Goal: Book appointment/travel/reservation

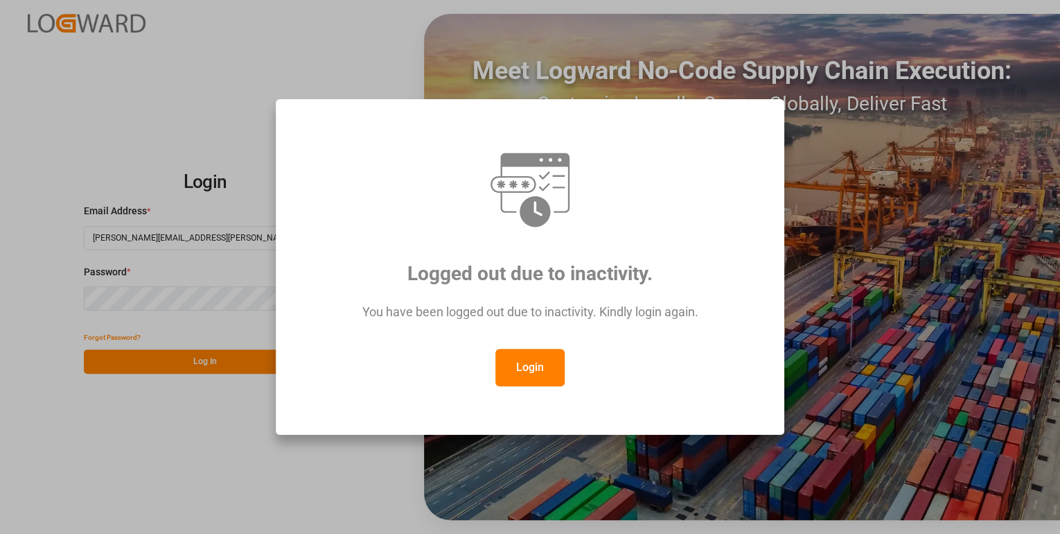
click at [531, 374] on button "Login" at bounding box center [529, 367] width 69 height 37
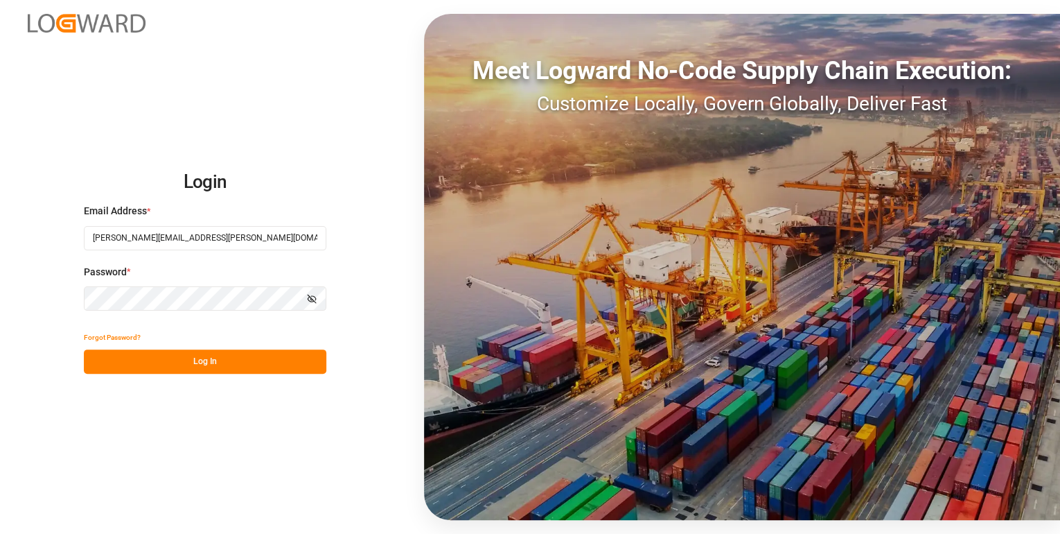
click at [247, 346] on div "Forgot Password?" at bounding box center [205, 337] width 243 height 24
click at [255, 355] on button "Log In" at bounding box center [205, 361] width 243 height 24
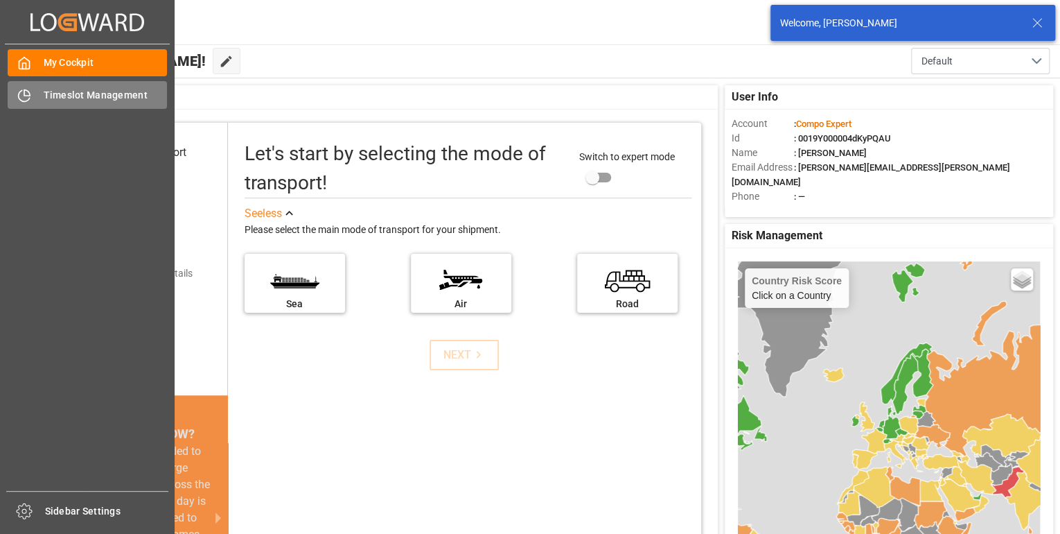
click at [15, 98] on div at bounding box center [20, 95] width 24 height 15
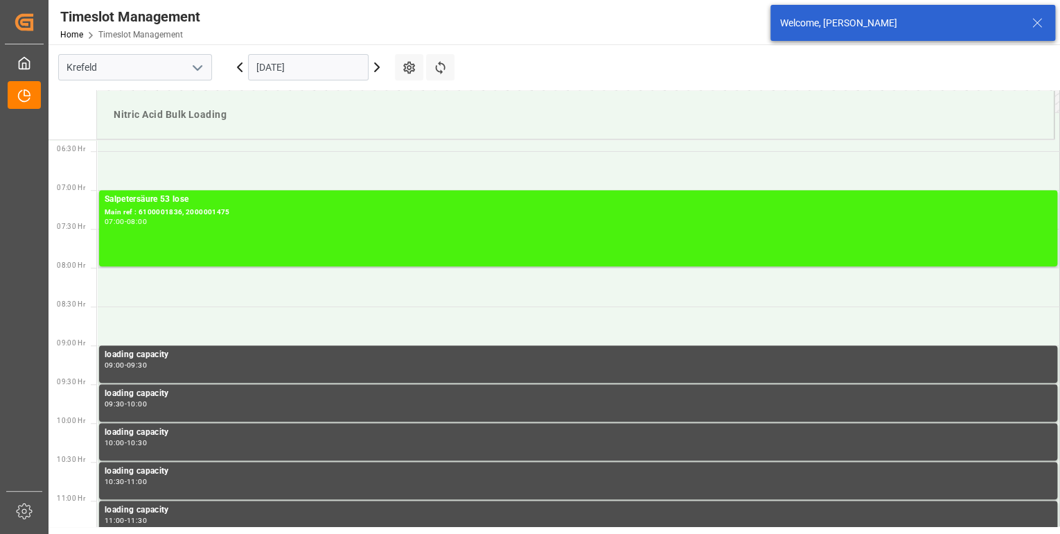
scroll to position [534, 0]
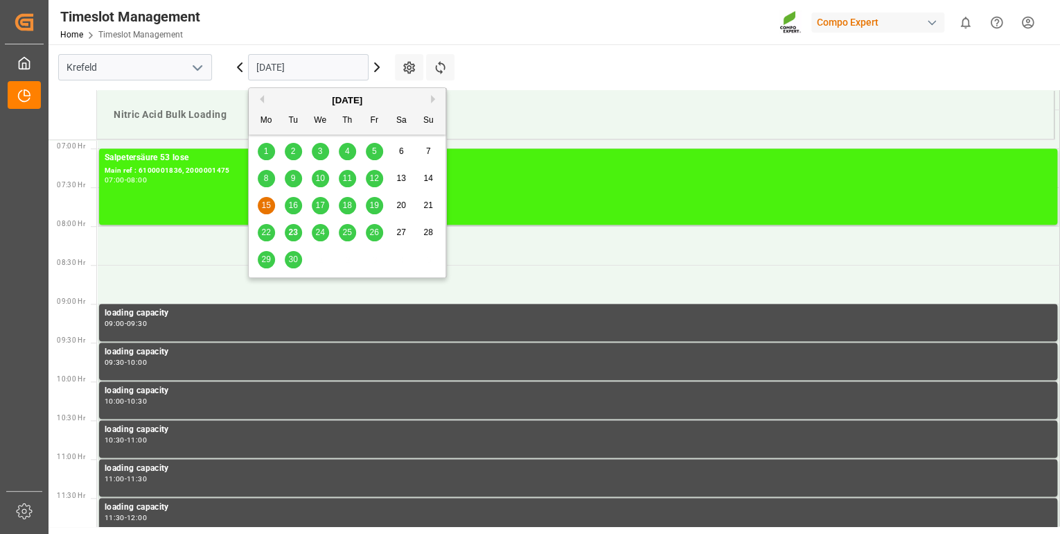
click at [352, 66] on input "[DATE]" at bounding box center [308, 67] width 121 height 26
click at [285, 233] on div "23" at bounding box center [293, 233] width 17 height 17
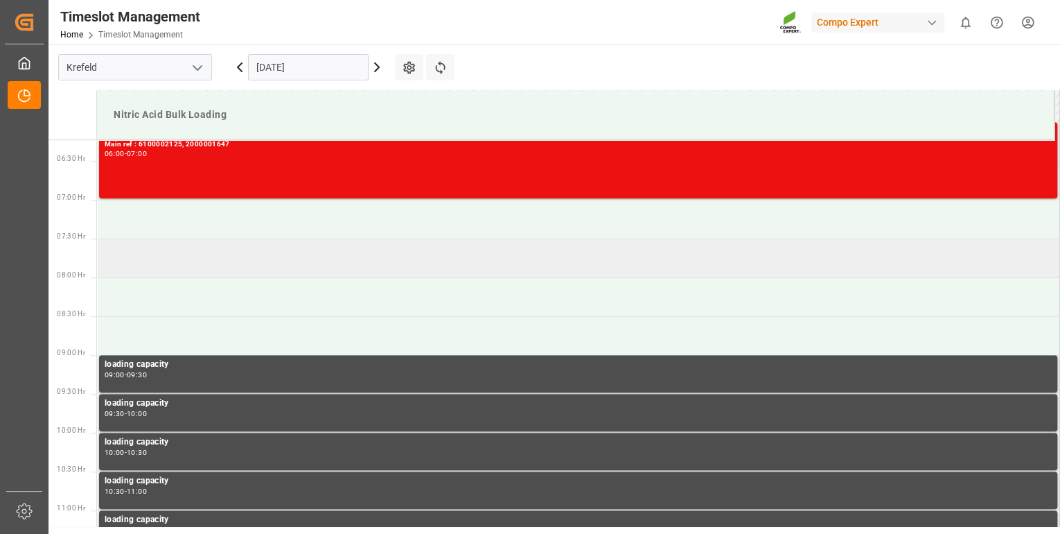
scroll to position [423, 0]
